Goal: Task Accomplishment & Management: Complete application form

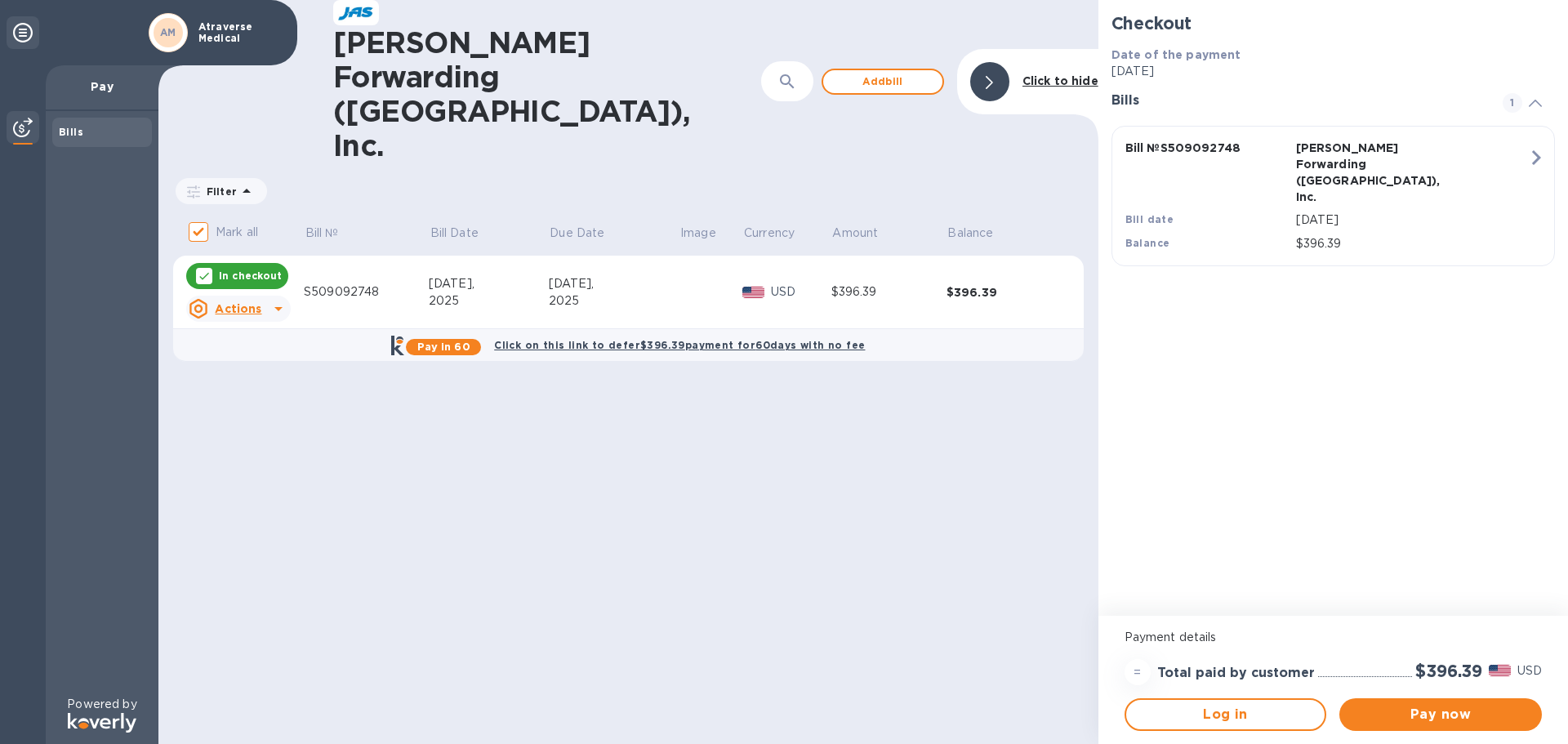
click at [254, 302] on u "Actions" at bounding box center [238, 308] width 47 height 13
click at [249, 286] on b "Open bill" at bounding box center [260, 280] width 55 height 13
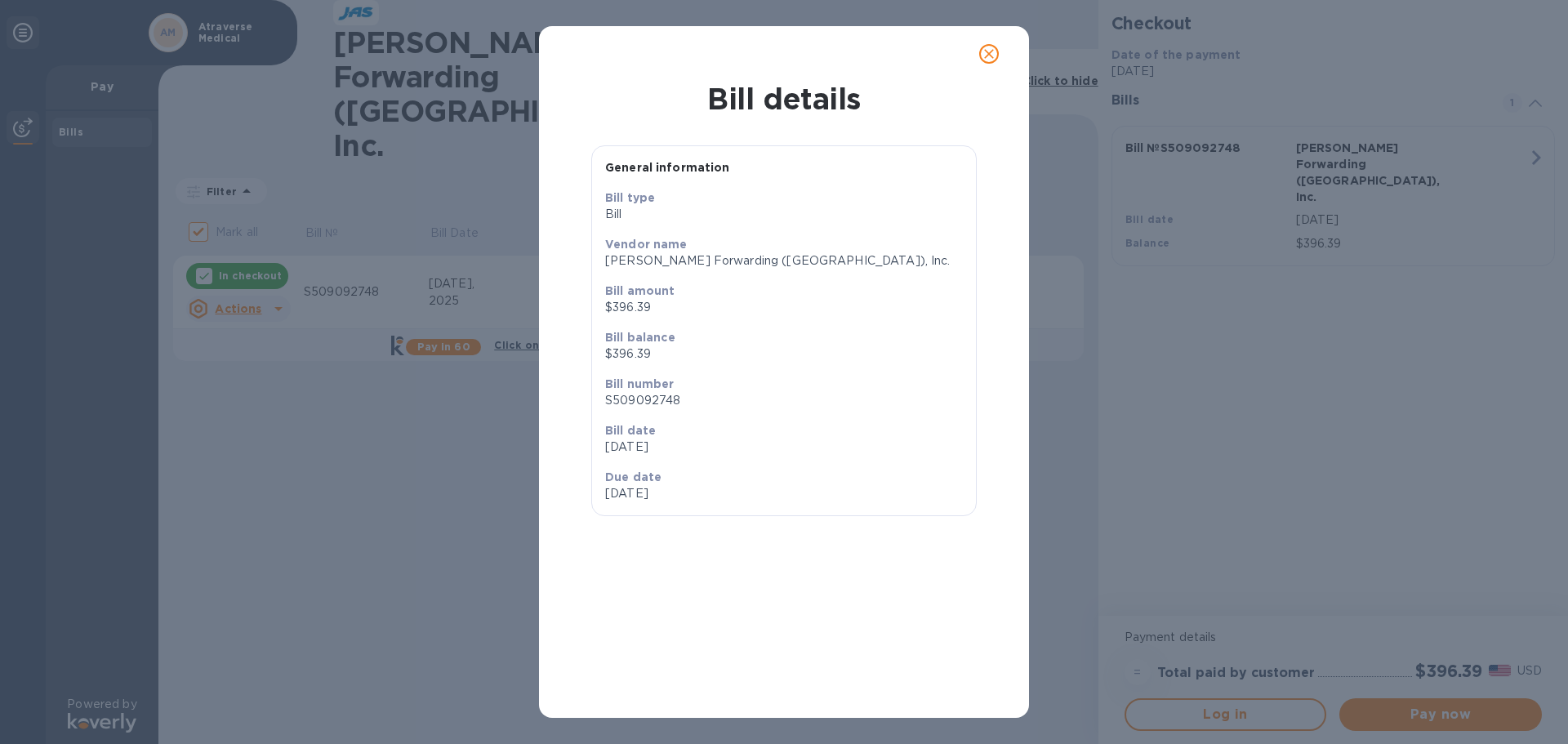
click at [319, 409] on div "Bill details General information Bill type Bill Vendor name JAS Forwarding (USA…" at bounding box center [784, 372] width 1568 height 744
click at [992, 56] on icon "close" at bounding box center [989, 53] width 10 height 10
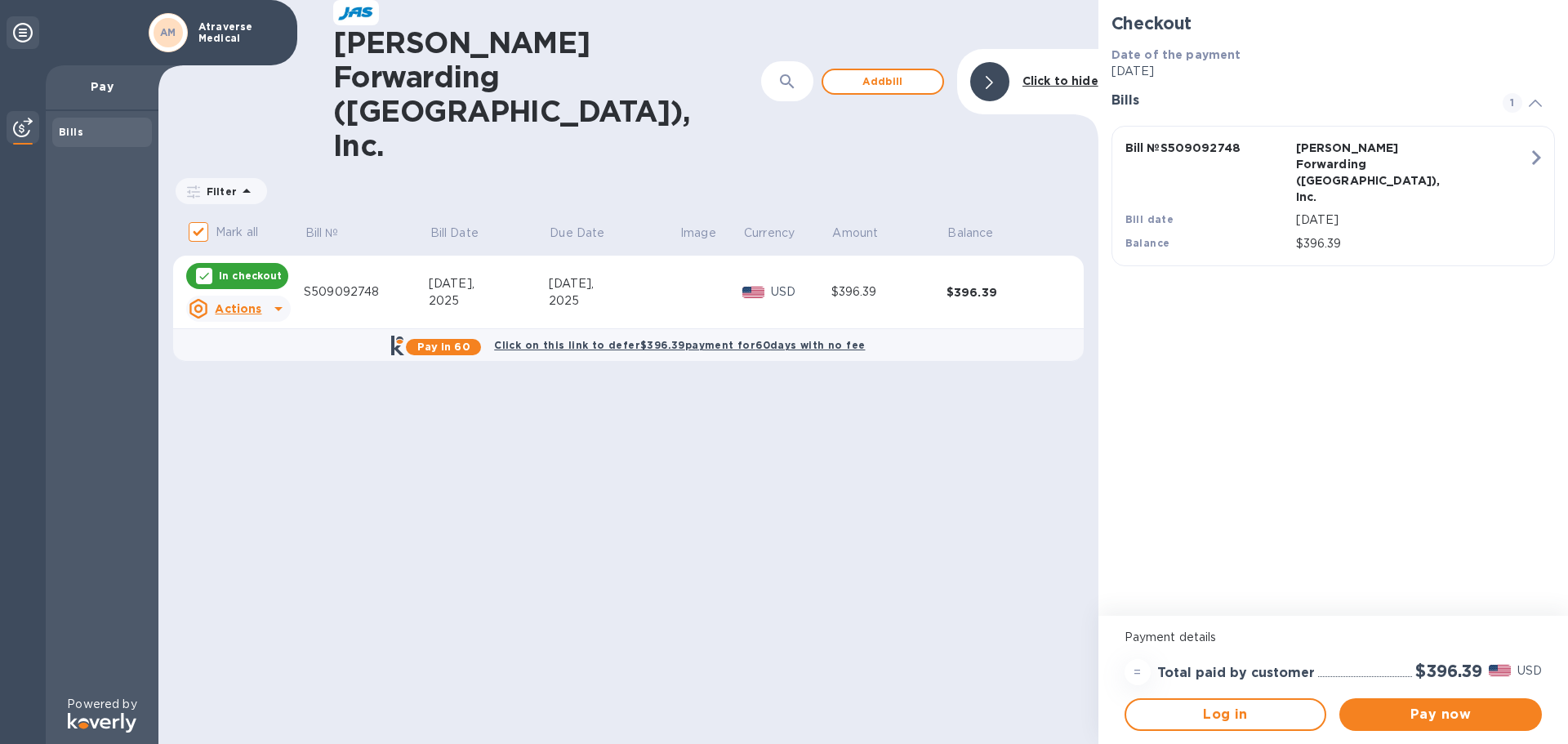
click at [199, 270] on icon at bounding box center [204, 276] width 13 height 13
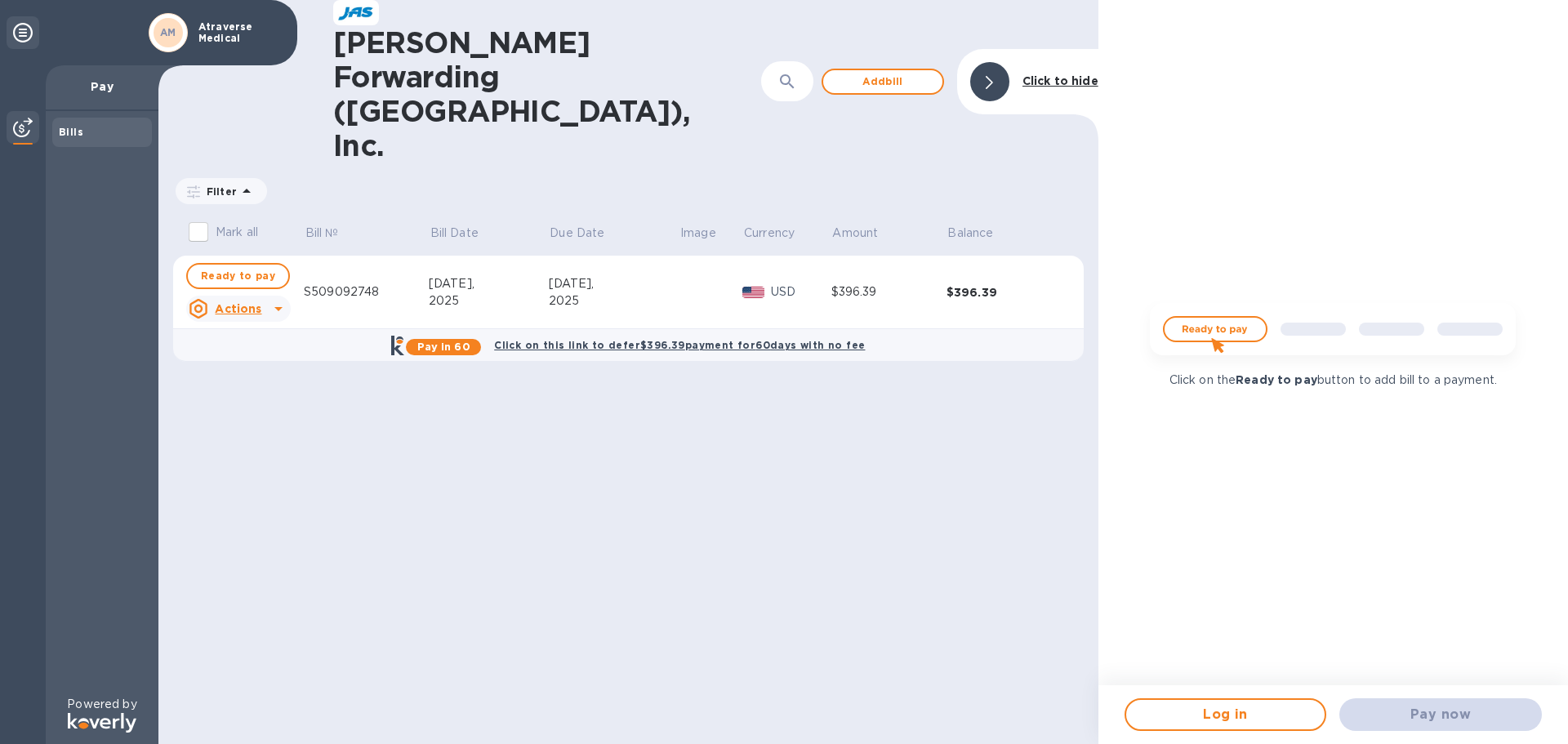
checkbox input "false"
click at [610, 275] on div "Sep 3," at bounding box center [614, 283] width 130 height 17
click at [979, 256] on td "$396.39" at bounding box center [1005, 293] width 116 height 73
click at [800, 62] on button "button" at bounding box center [787, 82] width 39 height 39
click at [29, 24] on icon at bounding box center [22, 32] width 19 height 19
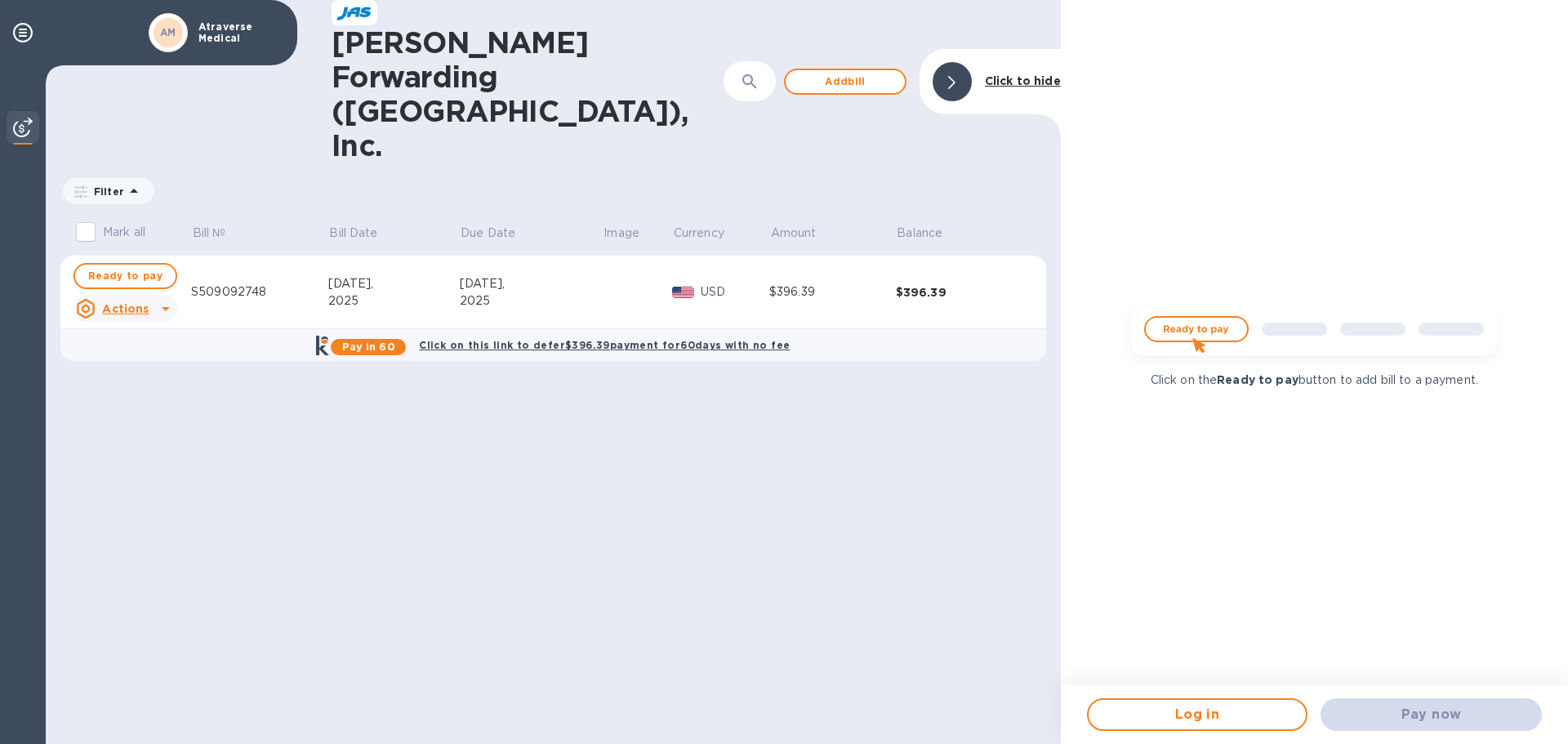
click at [168, 299] on icon at bounding box center [165, 308] width 19 height 19
click at [153, 279] on b "Open bill" at bounding box center [147, 280] width 55 height 13
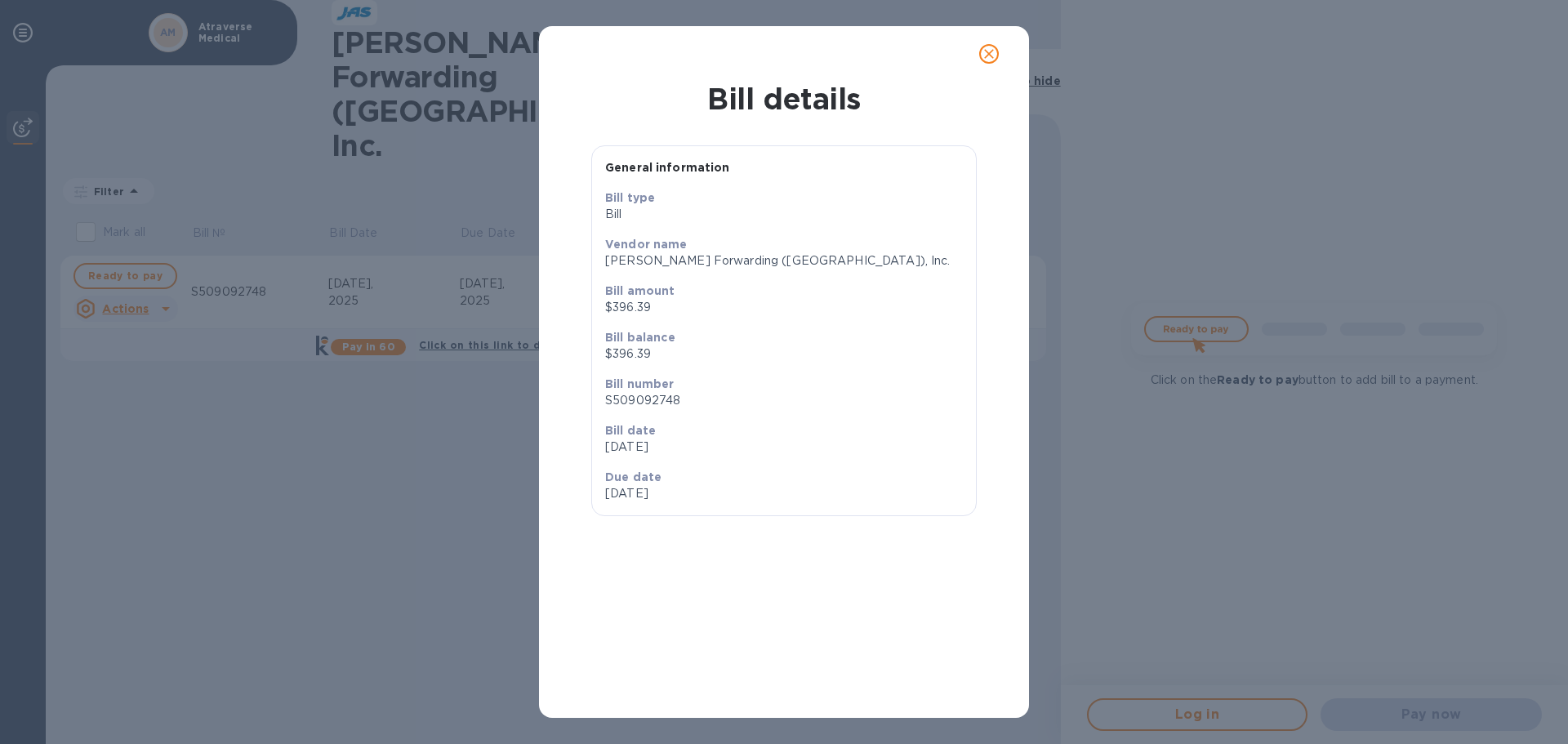
click at [747, 268] on p "[PERSON_NAME] Forwarding ([GEOGRAPHIC_DATA]), Inc." at bounding box center [784, 261] width 358 height 17
click at [669, 350] on p "$396.39" at bounding box center [784, 354] width 358 height 17
drag, startPoint x: 650, startPoint y: 397, endPoint x: 582, endPoint y: 256, distance: 156.5
click at [649, 396] on p "S509092748" at bounding box center [784, 400] width 358 height 17
click at [994, 57] on icon "close" at bounding box center [989, 54] width 17 height 17
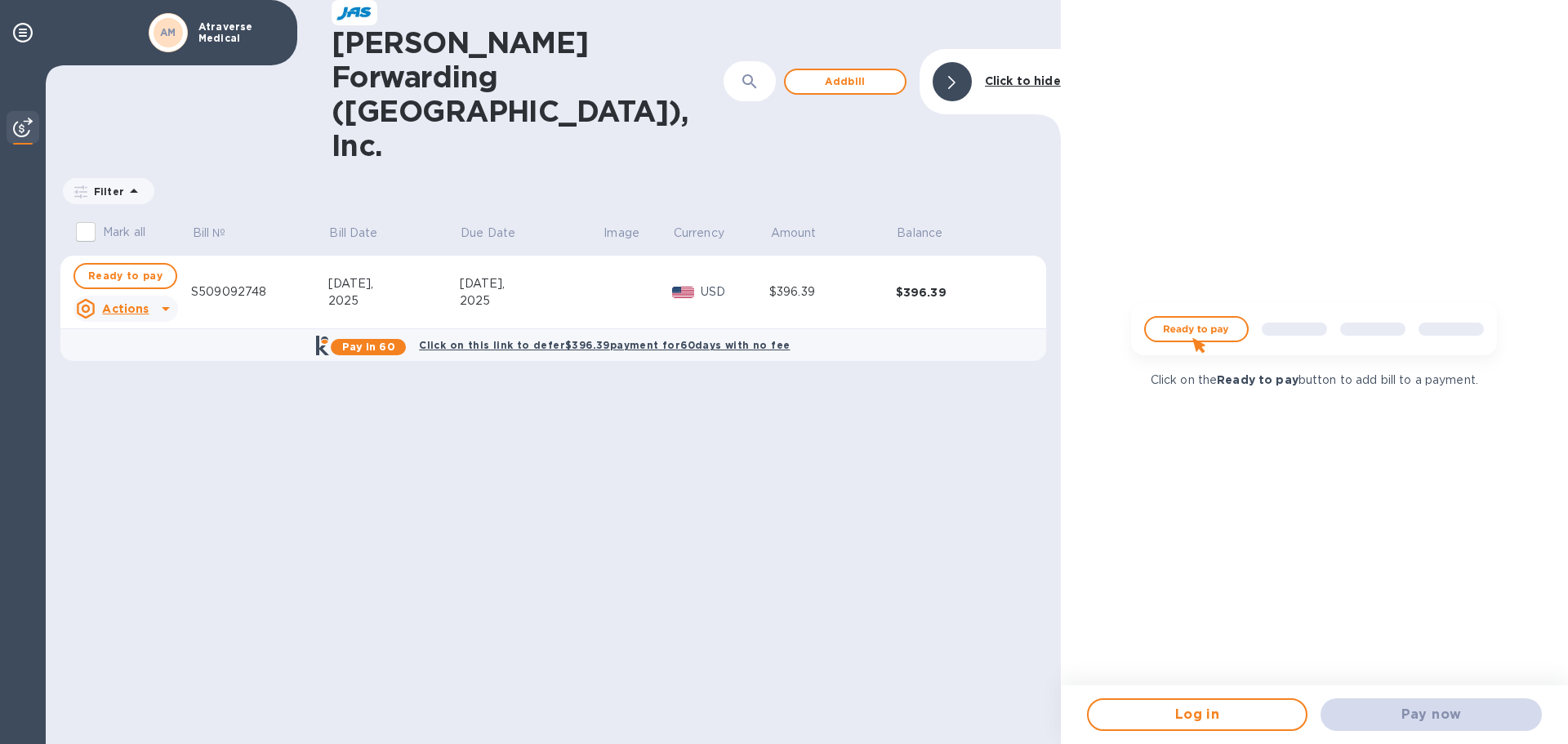
click at [135, 302] on u "Actions" at bounding box center [125, 308] width 47 height 13
click at [138, 322] on b "Delete" at bounding box center [139, 319] width 41 height 13
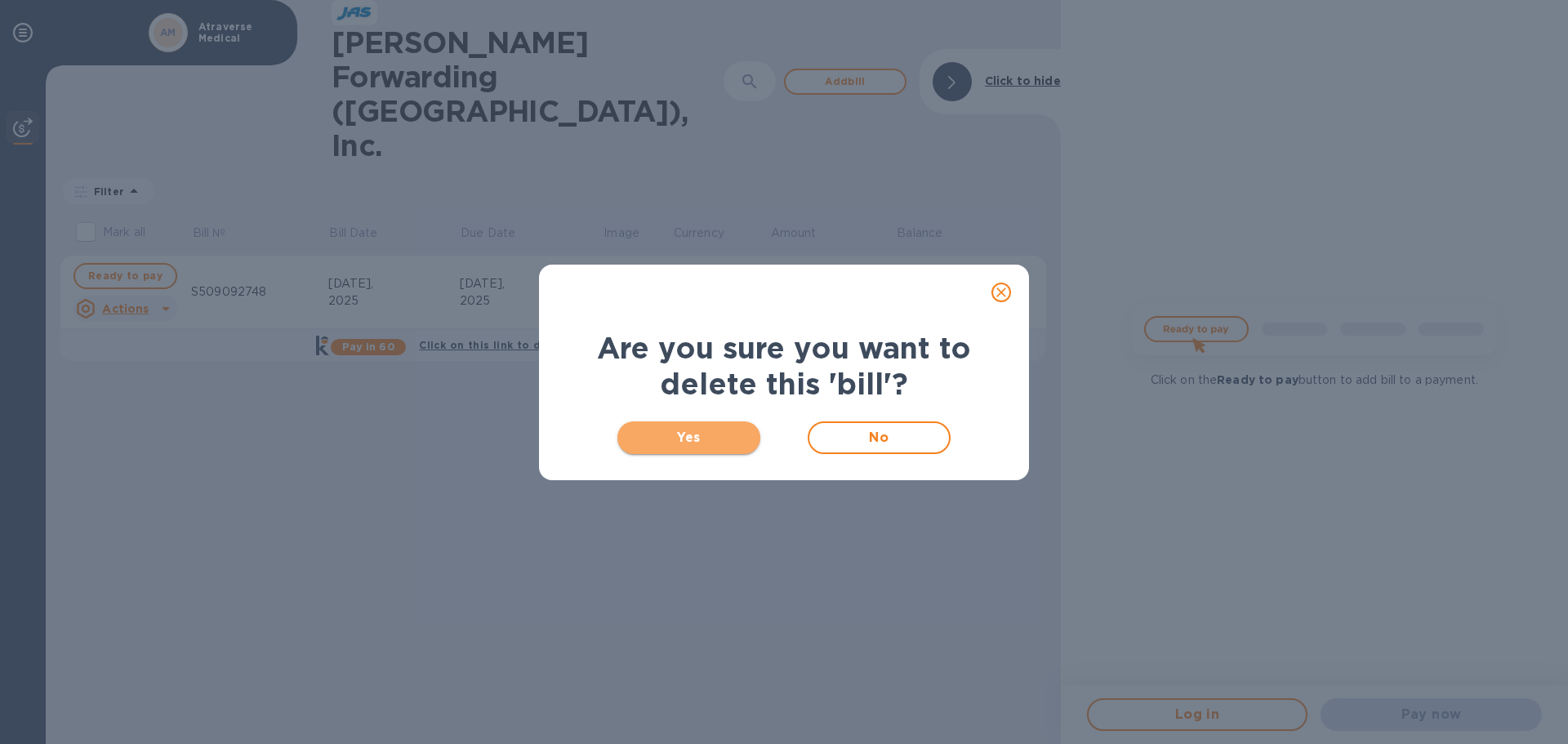
click at [695, 446] on span "Yes" at bounding box center [688, 437] width 117 height 19
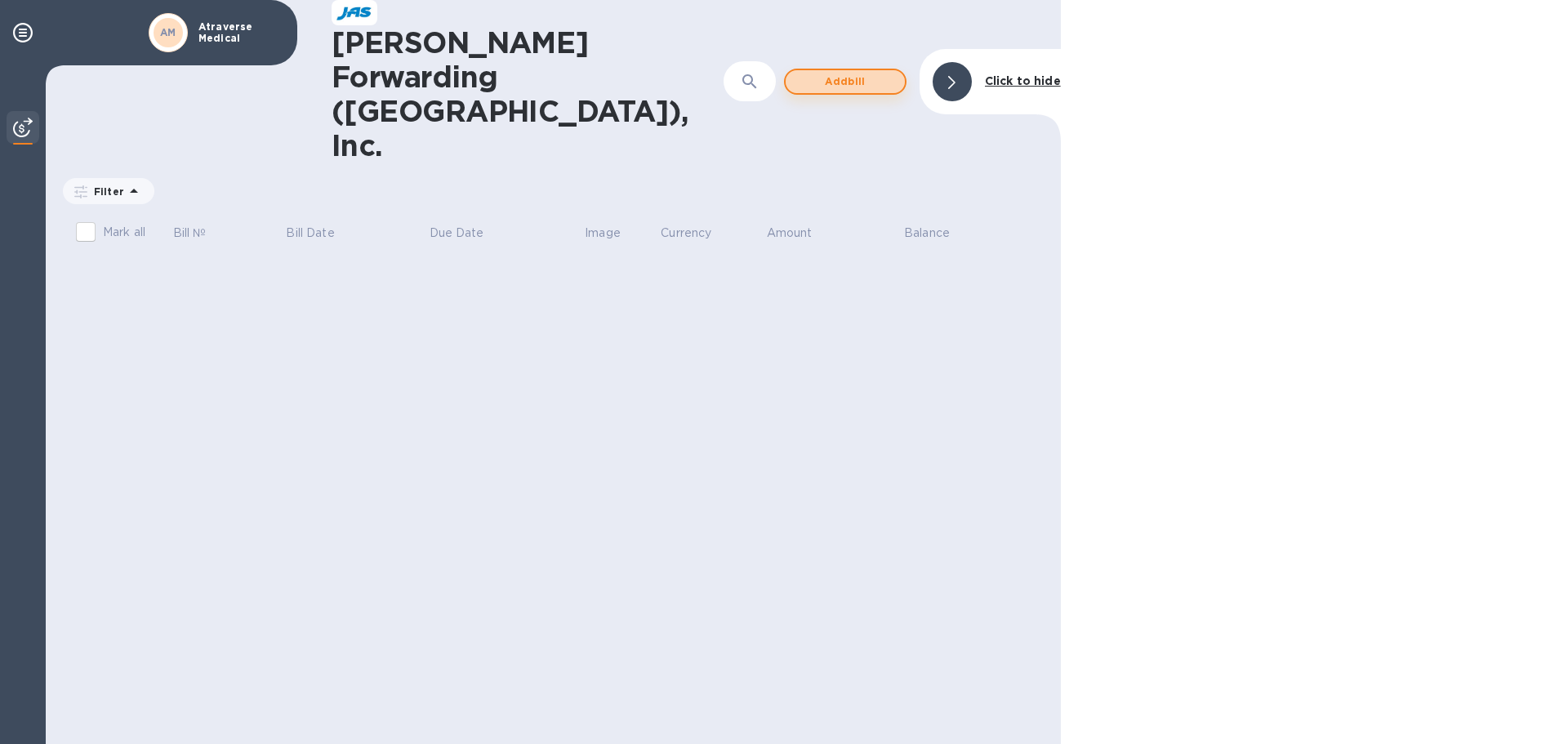
click at [858, 72] on span "Add bill" at bounding box center [845, 81] width 93 height 19
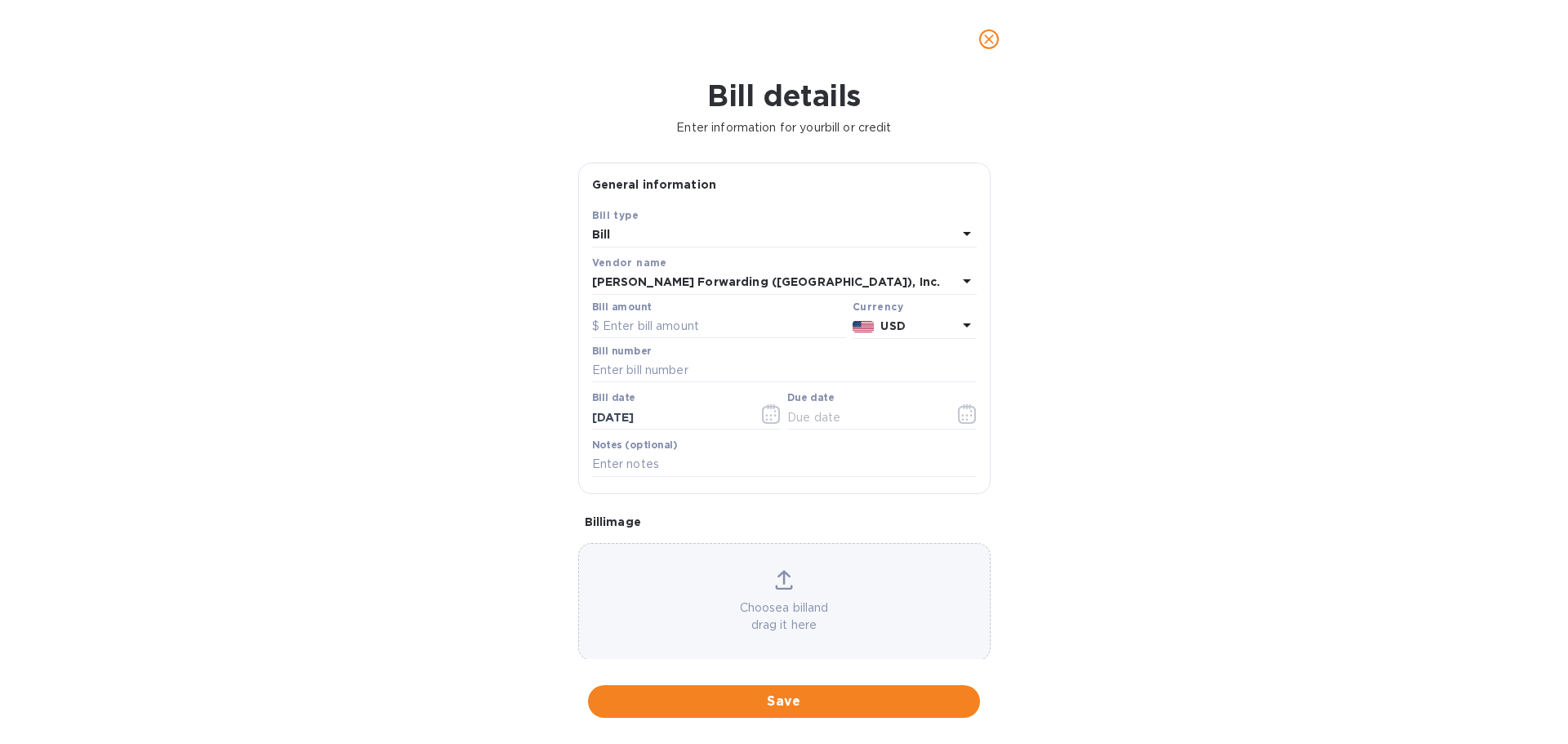
click at [693, 238] on div "Bill" at bounding box center [774, 235] width 365 height 23
click at [673, 272] on p "Bill" at bounding box center [778, 272] width 346 height 17
click at [678, 332] on input "text" at bounding box center [718, 327] width 254 height 25
click at [673, 332] on input "text" at bounding box center [718, 327] width 254 height 25
type input "661.39"
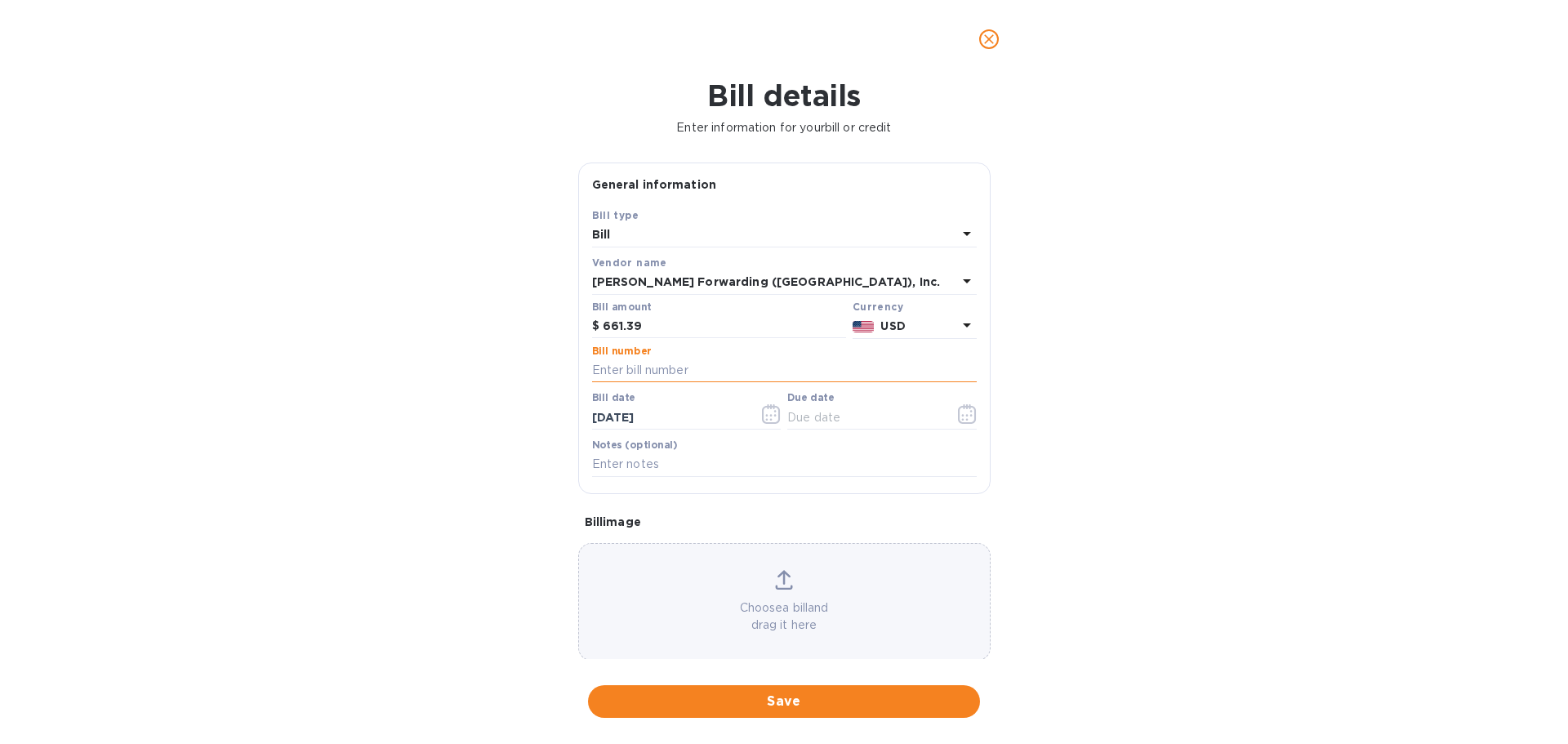
click at [673, 362] on input "text" at bounding box center [784, 371] width 384 height 25
type input "S509092748"
drag, startPoint x: 687, startPoint y: 366, endPoint x: 495, endPoint y: 361, distance: 192.1
click at [495, 361] on div "Bill details Enter information for your bill or credit General information Save…" at bounding box center [784, 411] width 1568 height 666
click at [1058, 366] on div "Bill details Enter information for your bill or credit General information Save…" at bounding box center [784, 411] width 1568 height 666
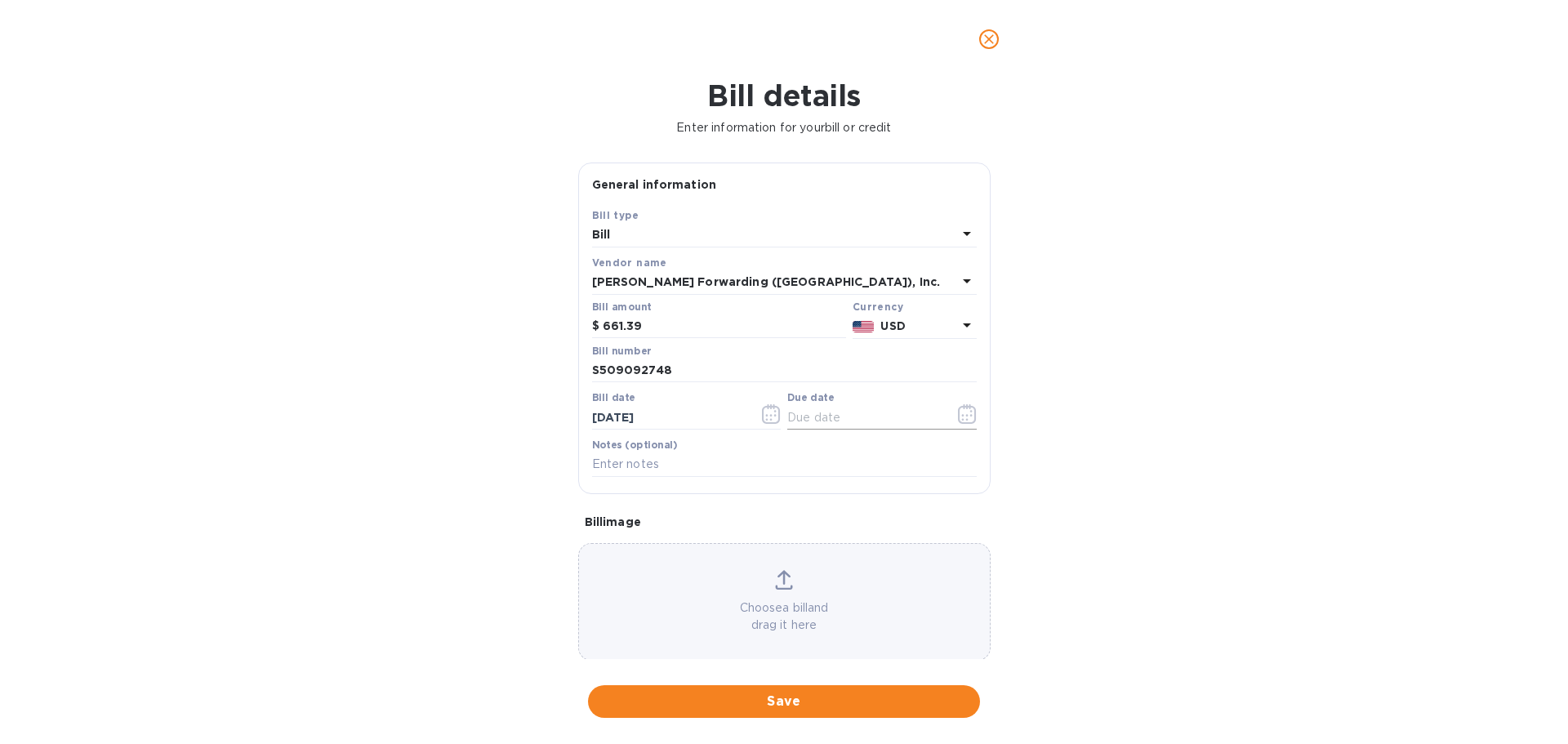
click at [868, 416] on input "text" at bounding box center [864, 417] width 154 height 25
click at [958, 417] on icon "button" at bounding box center [967, 414] width 18 height 19
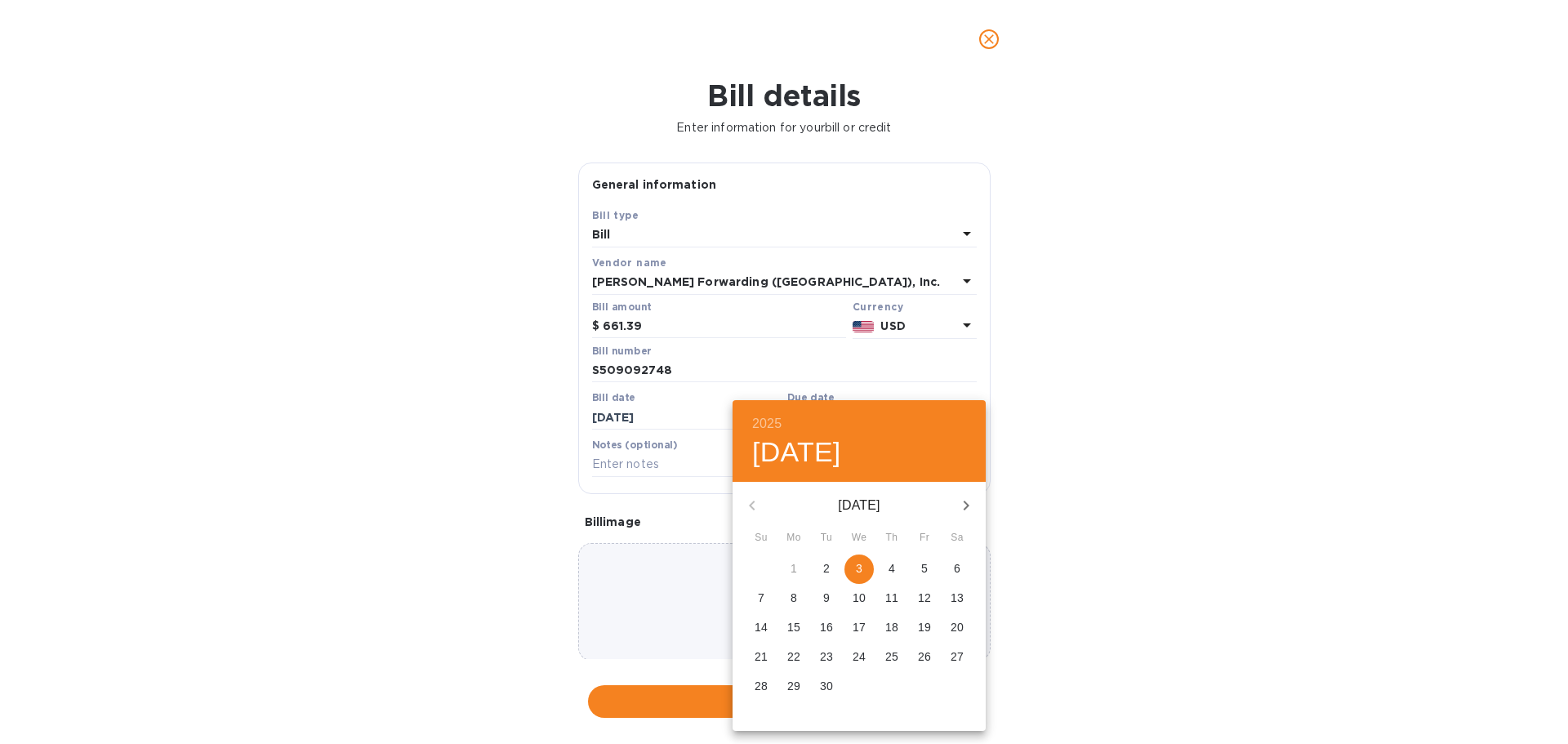
click at [929, 563] on span "5" at bounding box center [925, 569] width 29 height 17
type input "09/05/2025"
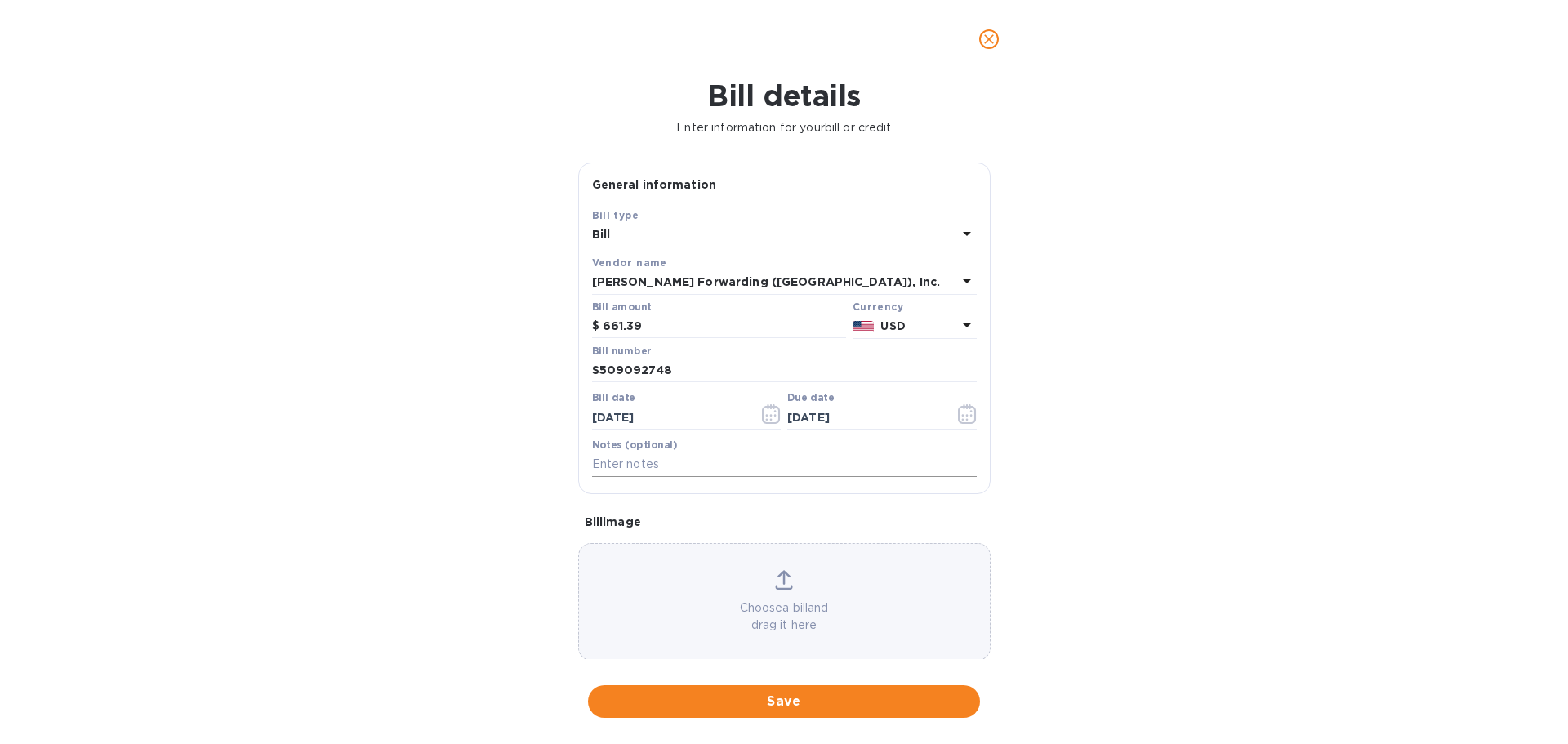
click at [644, 458] on input "text" at bounding box center [784, 464] width 384 height 25
click at [780, 235] on div "Bill" at bounding box center [774, 235] width 365 height 23
click at [1223, 311] on div "Bill details Enter information for your bill or credit General information Save…" at bounding box center [784, 411] width 1568 height 666
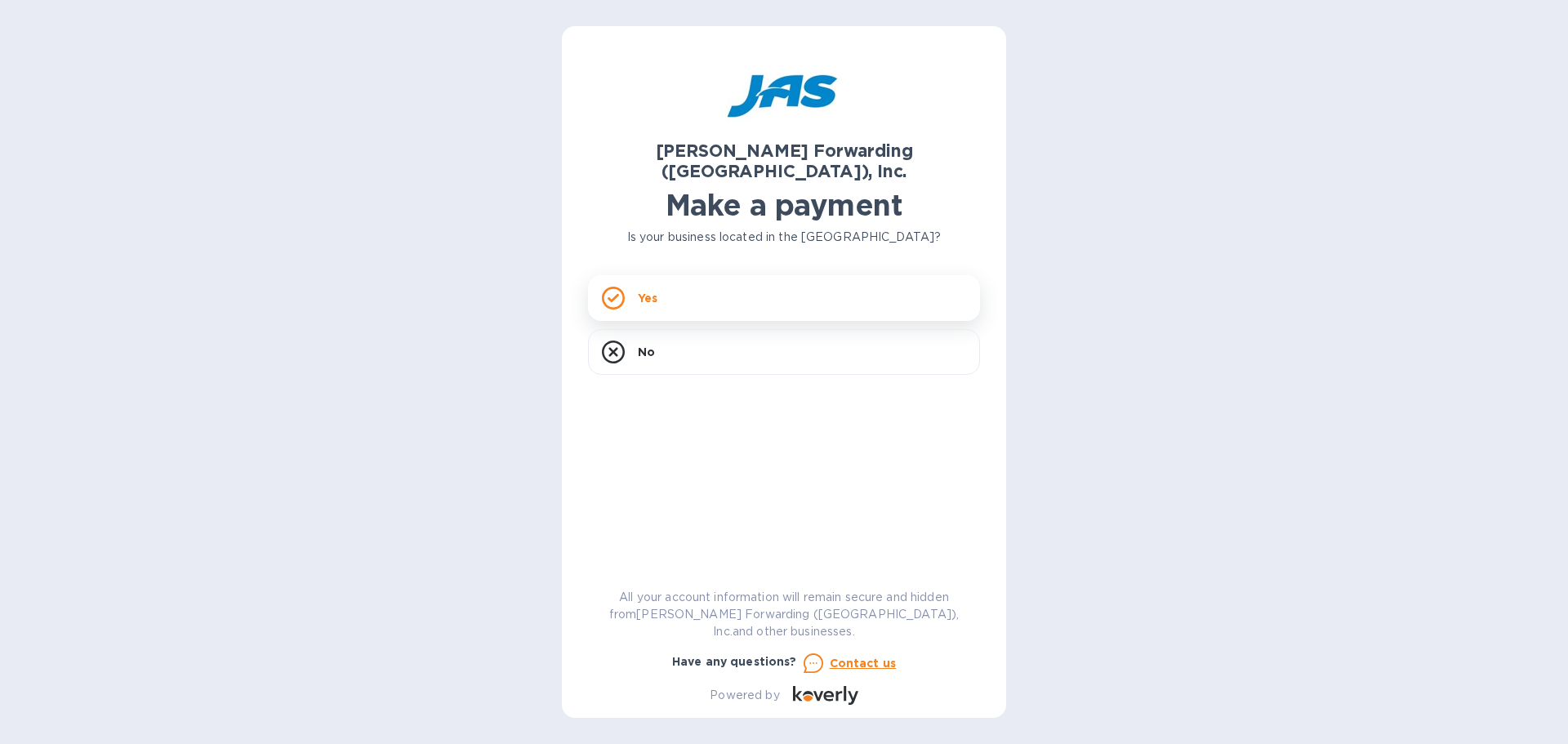
click at [649, 290] on p "Yes" at bounding box center [647, 298] width 19 height 17
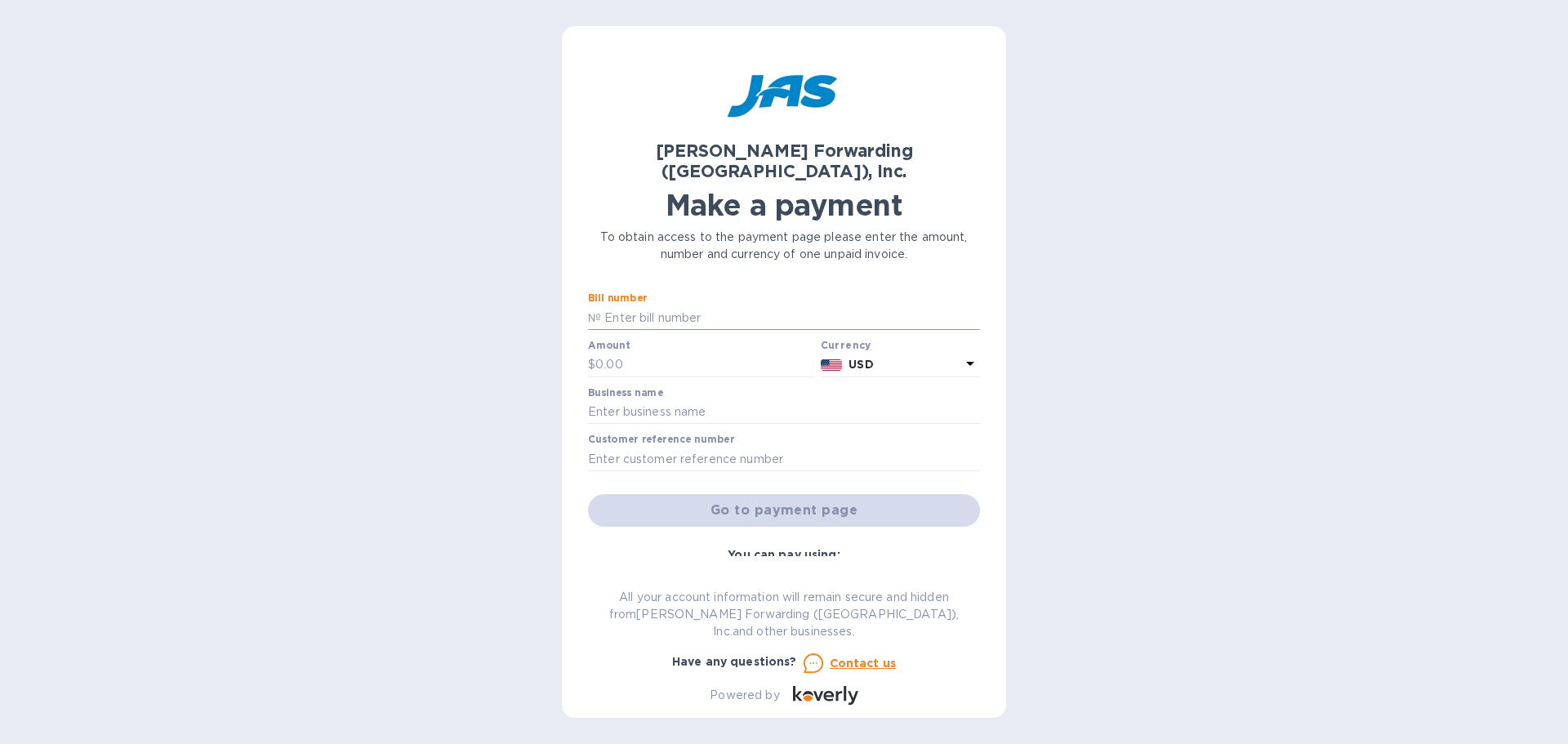
click at [655, 305] on input "text" at bounding box center [790, 317] width 379 height 25
paste input "S509092748"
type input "S509092748"
click at [655, 353] on input "text" at bounding box center [705, 365] width 219 height 25
click at [688, 353] on input "text" at bounding box center [705, 365] width 219 height 25
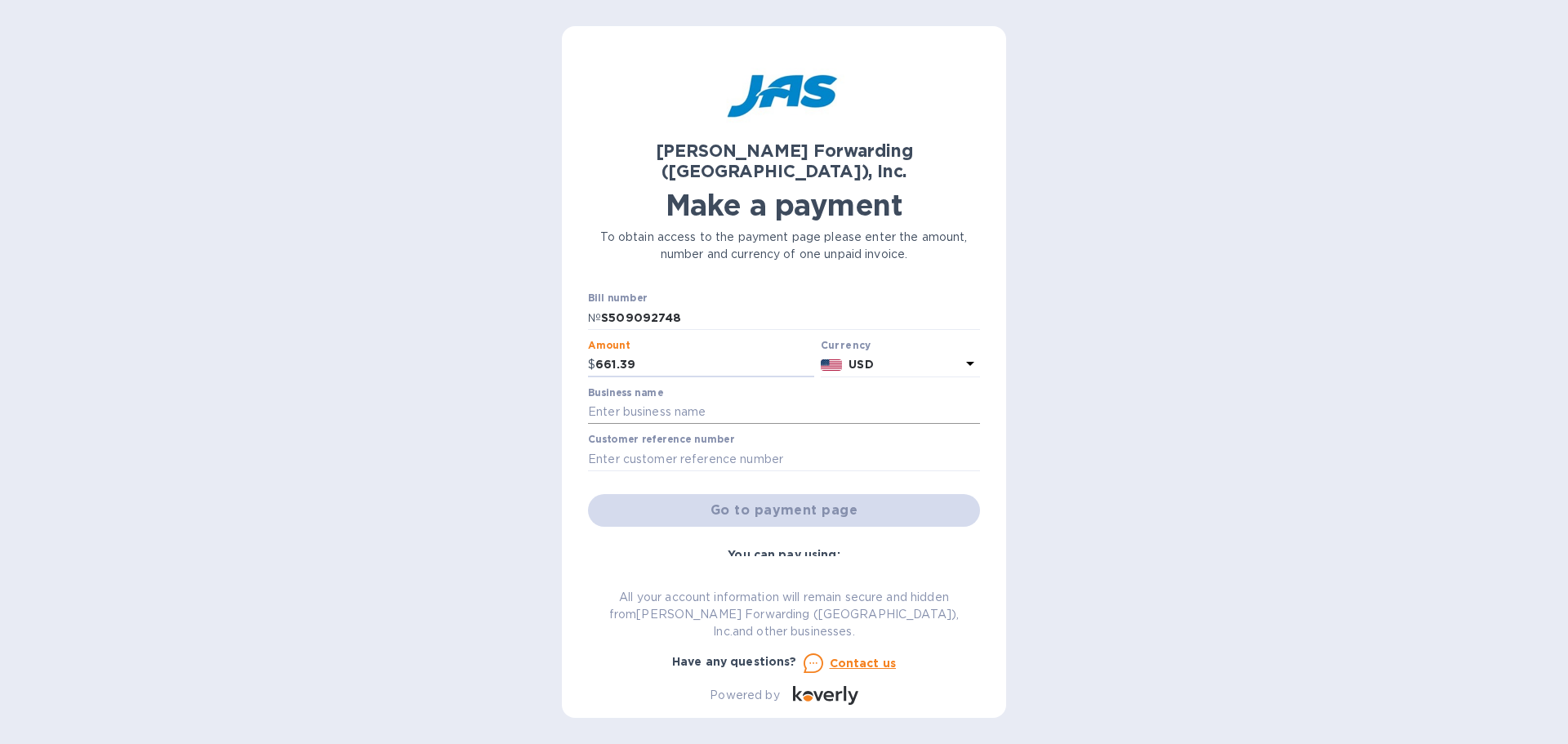
type input "661.39"
click at [661, 400] on input "text" at bounding box center [784, 412] width 392 height 25
type input "Atraverse Medical"
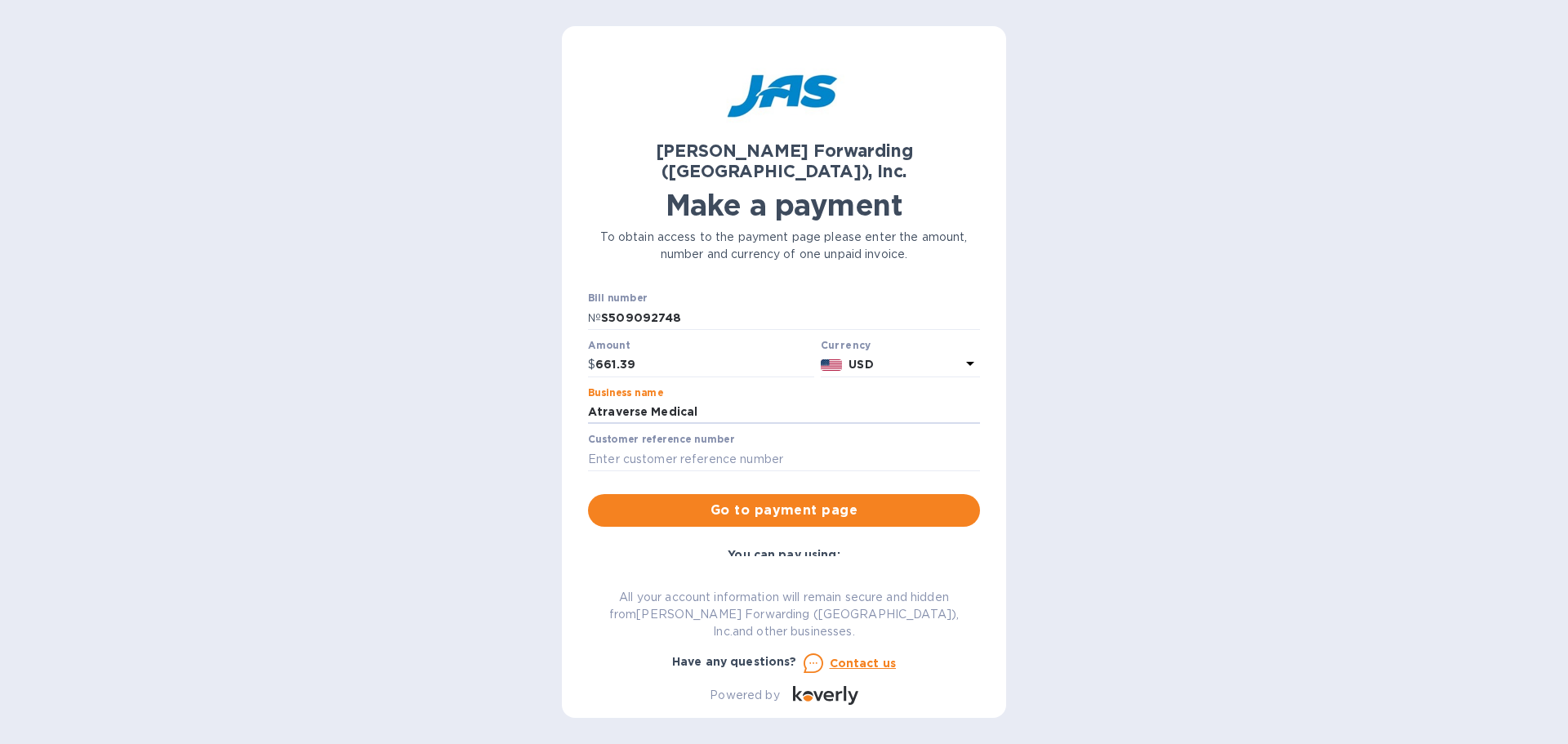
click at [651, 434] on div "Customer reference number" at bounding box center [784, 452] width 392 height 38
click at [655, 447] on input "text" at bounding box center [784, 459] width 392 height 25
type input "S509092748"
click at [721, 501] on span "Go to payment page" at bounding box center [784, 510] width 366 height 19
